Goal: Find specific page/section: Find specific page/section

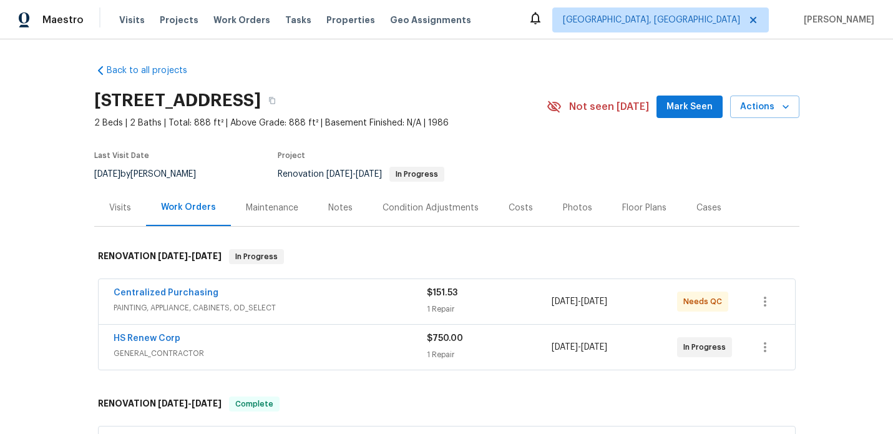
click at [120, 212] on div "Visits" at bounding box center [120, 208] width 22 height 12
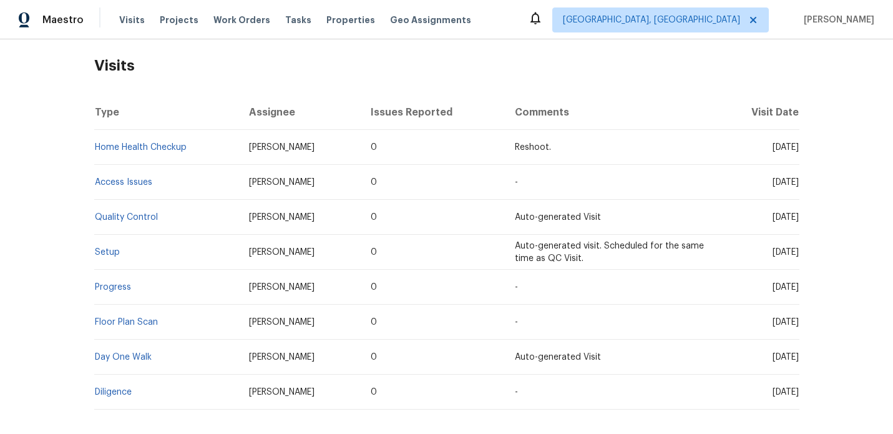
scroll to position [212, 0]
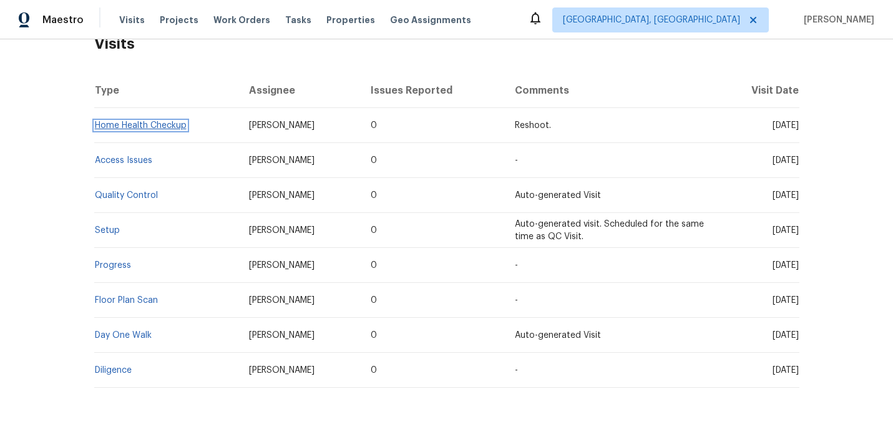
click at [143, 129] on link "Home Health Checkup" at bounding box center [141, 125] width 92 height 9
